Goal: Information Seeking & Learning: Check status

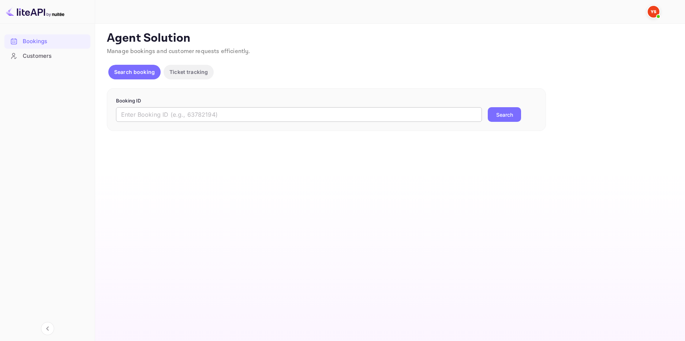
click at [173, 115] on input "text" at bounding box center [299, 114] width 366 height 15
type input "9944430"
click at [516, 114] on button "Search" at bounding box center [504, 114] width 33 height 15
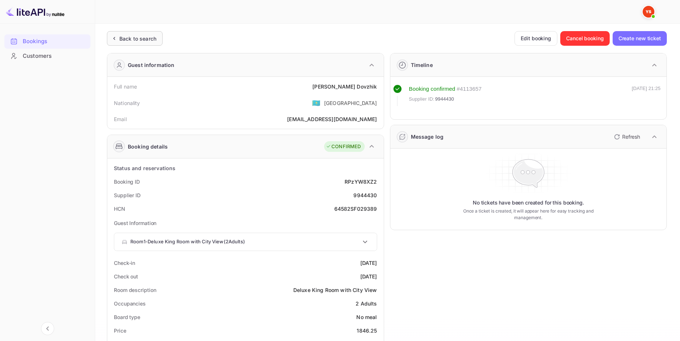
click at [115, 37] on icon at bounding box center [114, 38] width 8 height 7
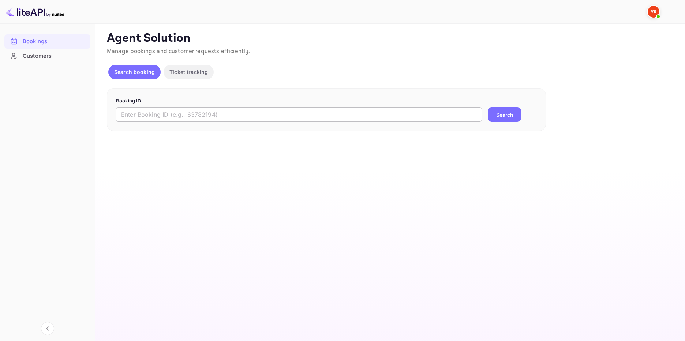
click at [146, 111] on input "text" at bounding box center [299, 114] width 366 height 15
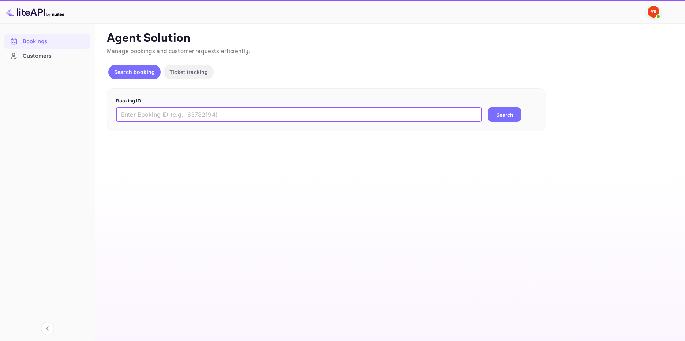
paste input "9188482"
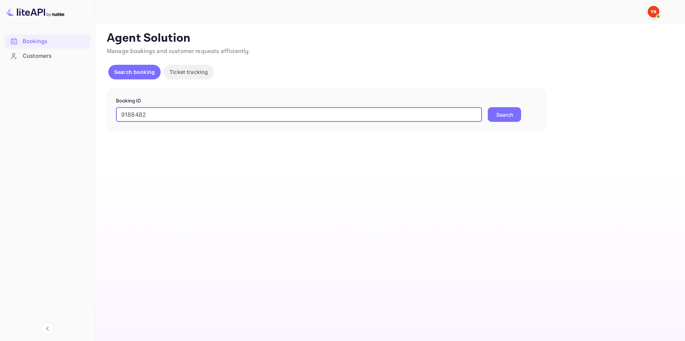
type input "9188482"
click at [501, 115] on button "Search" at bounding box center [504, 114] width 33 height 15
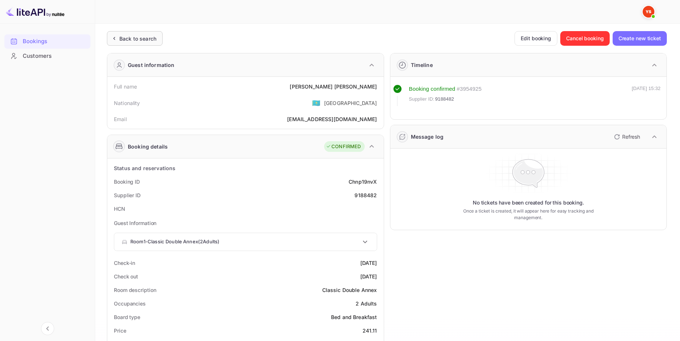
click at [141, 35] on div "Back to search" at bounding box center [137, 39] width 37 height 8
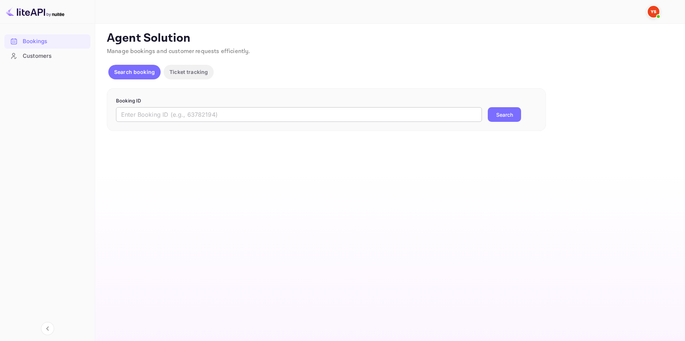
click at [201, 116] on input "text" at bounding box center [299, 114] width 366 height 15
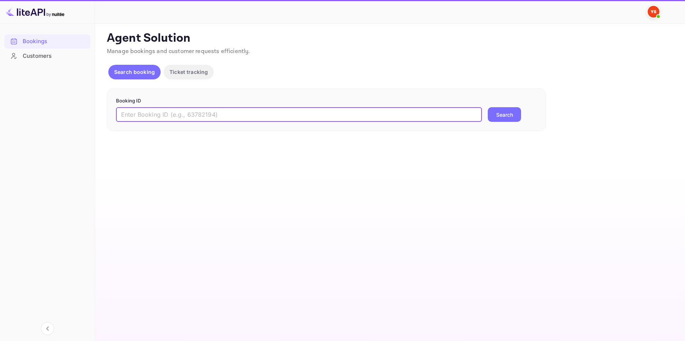
paste input "9909109"
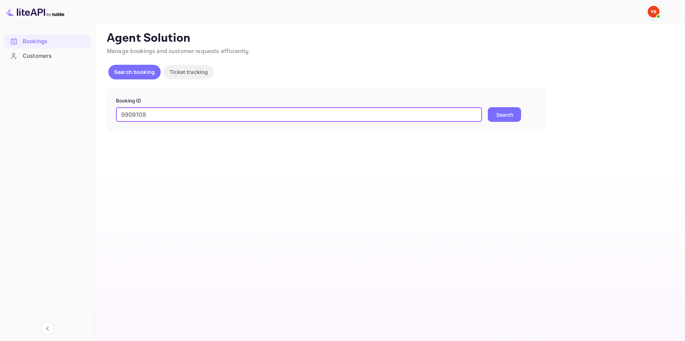
type input "9909109"
click at [518, 118] on button "Search" at bounding box center [504, 114] width 33 height 15
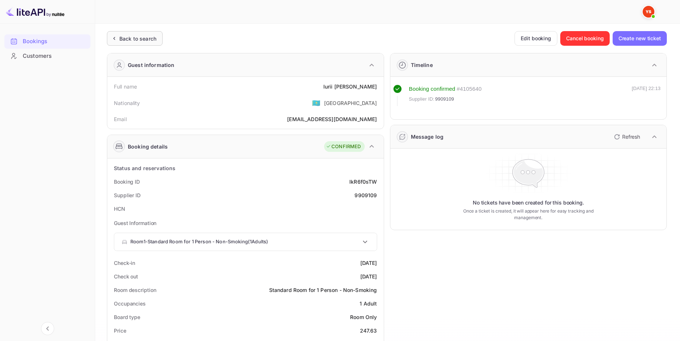
click at [153, 43] on div "Back to search" at bounding box center [135, 38] width 56 height 15
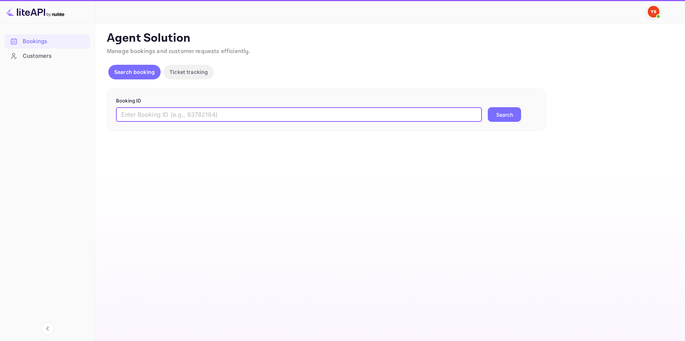
click at [204, 114] on input "text" at bounding box center [299, 114] width 366 height 15
paste input "9154934"
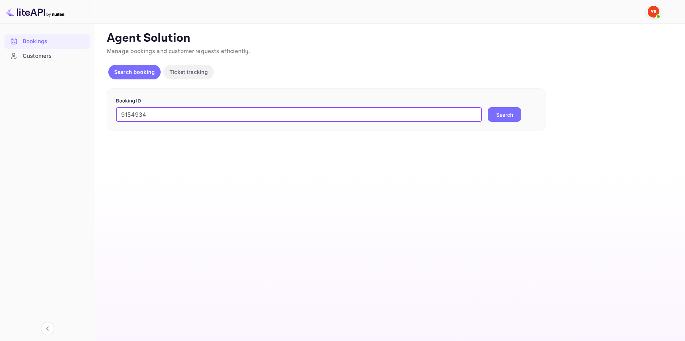
type input "9154934"
drag, startPoint x: 504, startPoint y: 107, endPoint x: 501, endPoint y: 109, distance: 4.3
click at [503, 107] on form "Booking ID 9154934 ​ Search" at bounding box center [326, 109] width 421 height 25
click at [502, 112] on button "Search" at bounding box center [504, 114] width 33 height 15
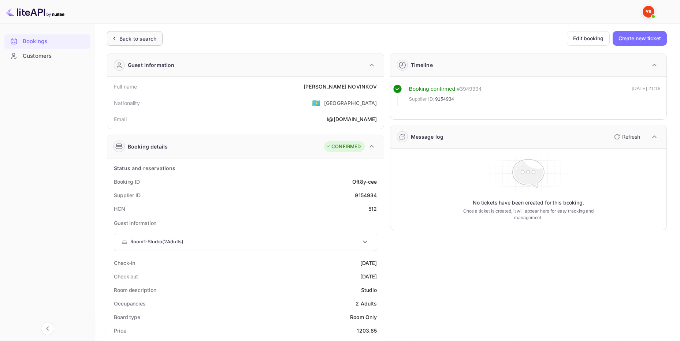
click at [154, 36] on div "Back to search" at bounding box center [137, 39] width 37 height 8
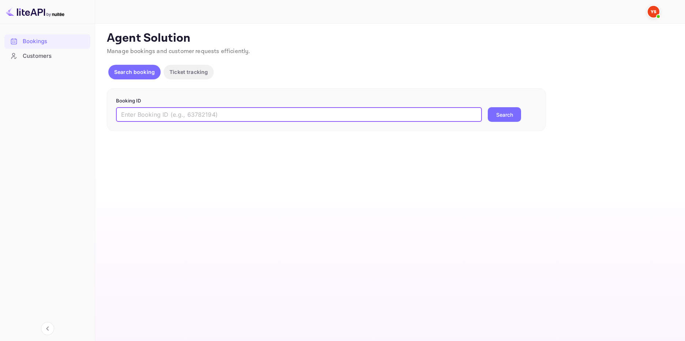
click at [241, 116] on input "text" at bounding box center [299, 114] width 366 height 15
paste input "9846905"
type input "9846905"
click at [503, 114] on button "Search" at bounding box center [504, 114] width 33 height 15
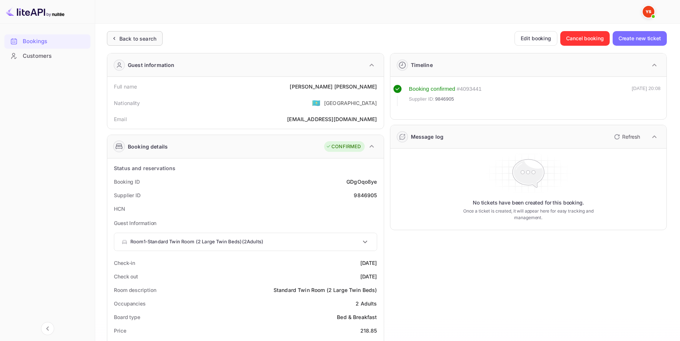
click at [156, 36] on div "Back to search" at bounding box center [137, 39] width 37 height 8
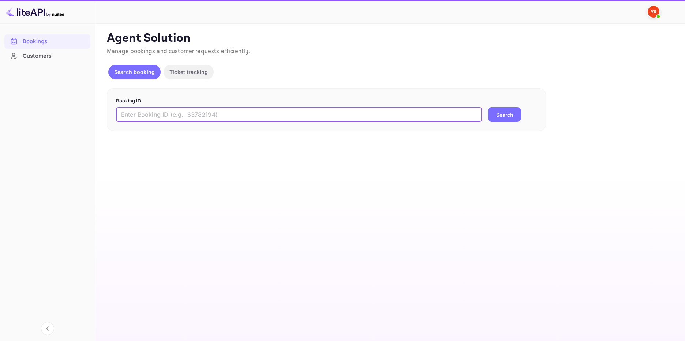
drag, startPoint x: 236, startPoint y: 115, endPoint x: 240, endPoint y: 116, distance: 4.1
click at [236, 115] on input "text" at bounding box center [299, 114] width 366 height 15
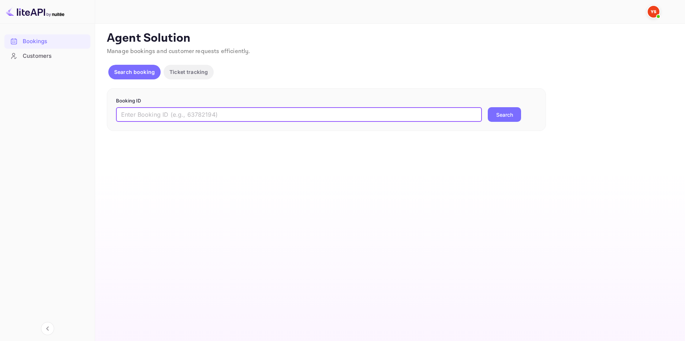
paste input "9927148"
type input "9927148"
click at [502, 112] on button "Search" at bounding box center [504, 114] width 33 height 15
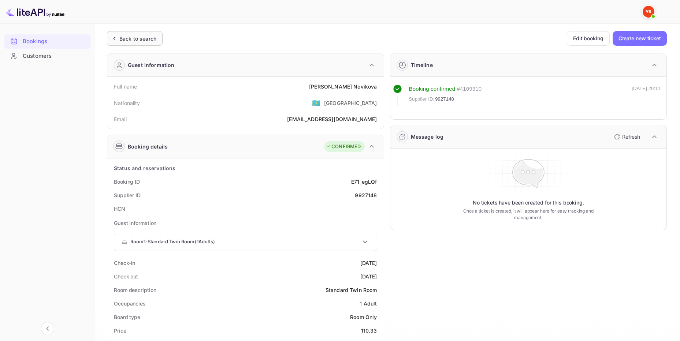
click at [156, 35] on div "Back to search" at bounding box center [137, 39] width 37 height 8
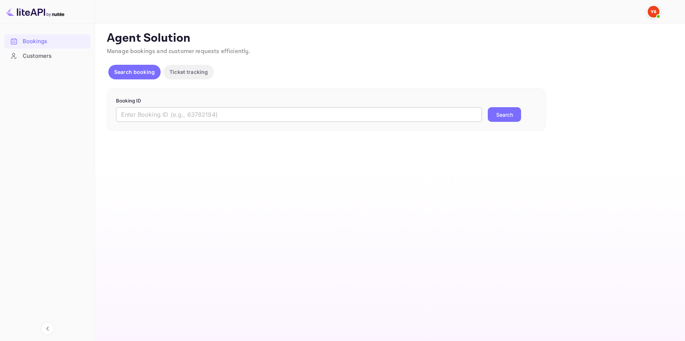
click at [293, 110] on input "text" at bounding box center [299, 114] width 366 height 15
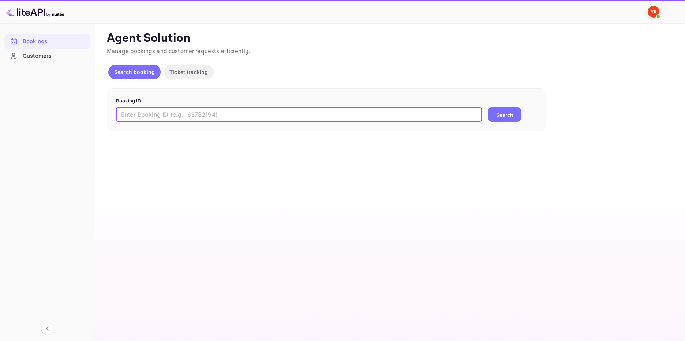
paste input "9435270"
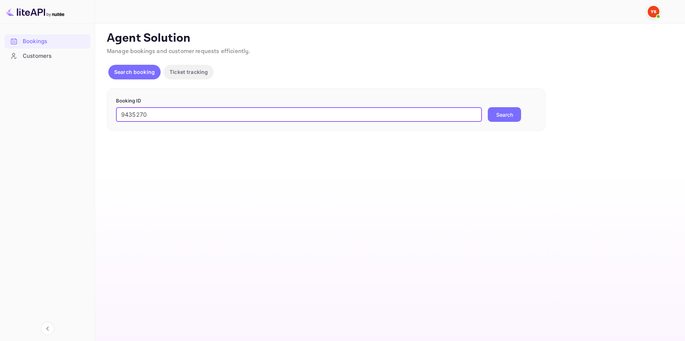
type input "9435270"
click at [512, 115] on button "Search" at bounding box center [504, 114] width 33 height 15
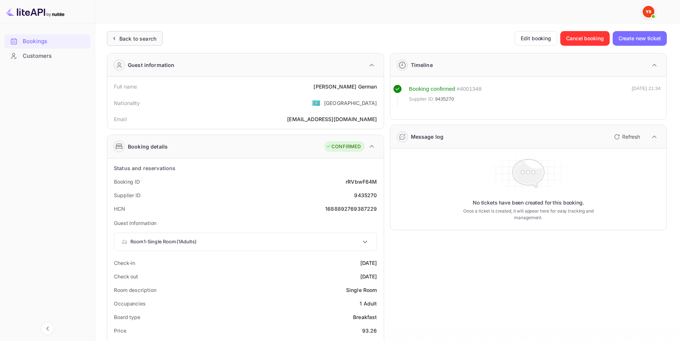
click at [144, 37] on div "Back to search" at bounding box center [137, 39] width 37 height 8
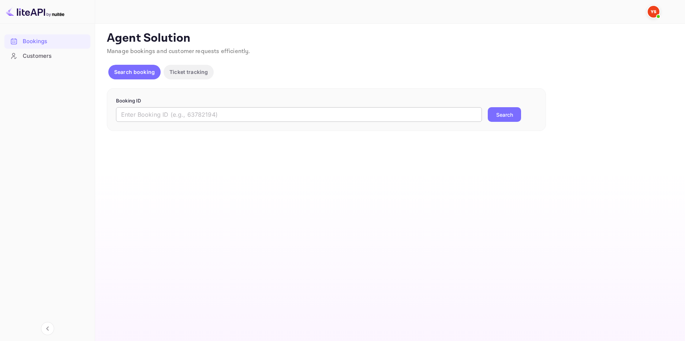
drag, startPoint x: 228, startPoint y: 115, endPoint x: 238, endPoint y: 116, distance: 9.9
click at [230, 115] on input "text" at bounding box center [299, 114] width 366 height 15
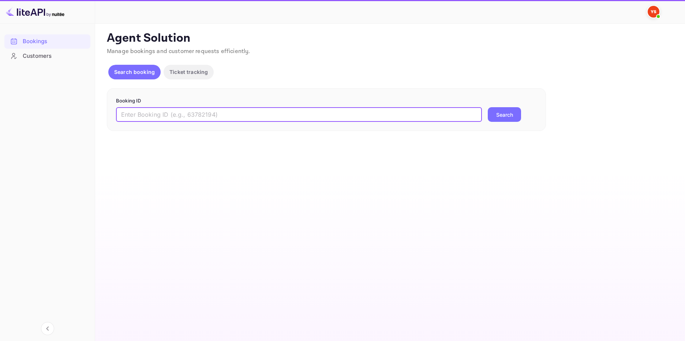
paste input "9912329"
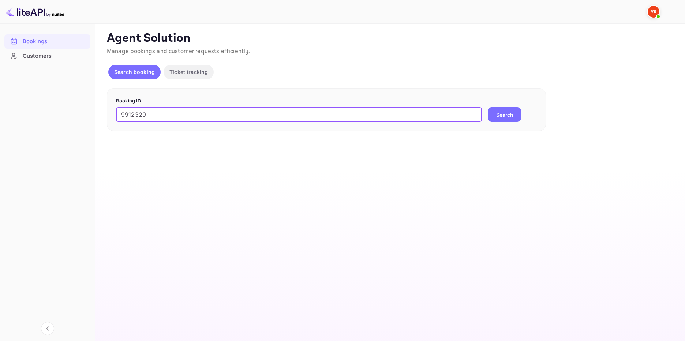
type input "9912329"
click at [502, 115] on button "Search" at bounding box center [504, 114] width 33 height 15
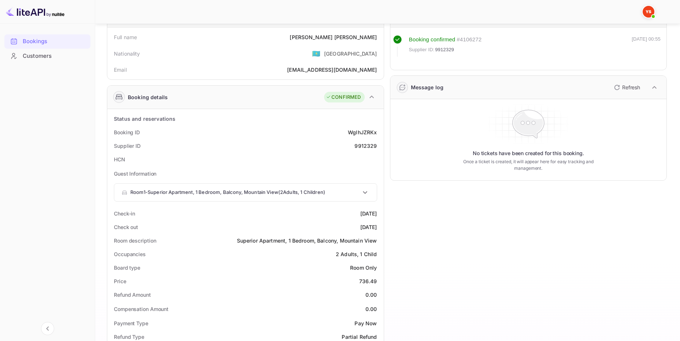
scroll to position [73, 0]
